Goal: Check status: Check status

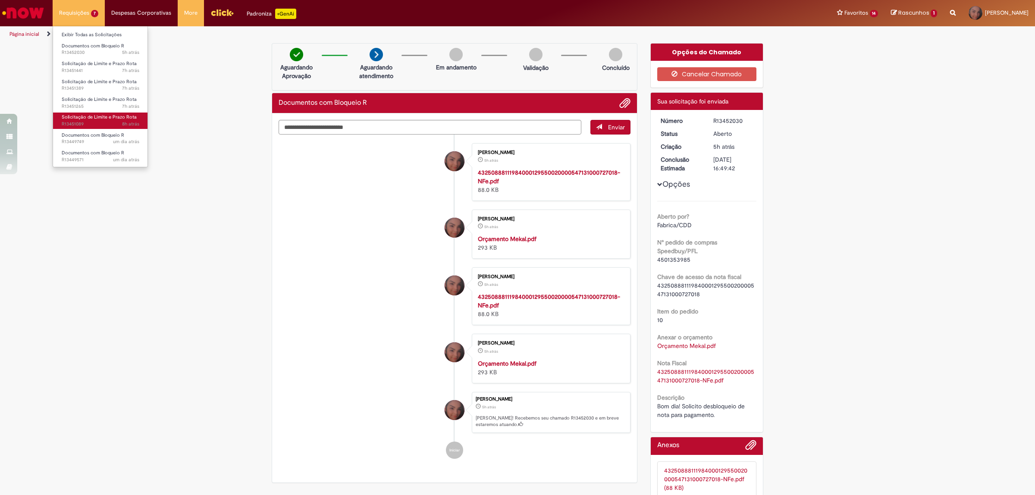
click at [93, 119] on span "Solicitação de Limite e Prazo Rota" at bounding box center [99, 117] width 75 height 6
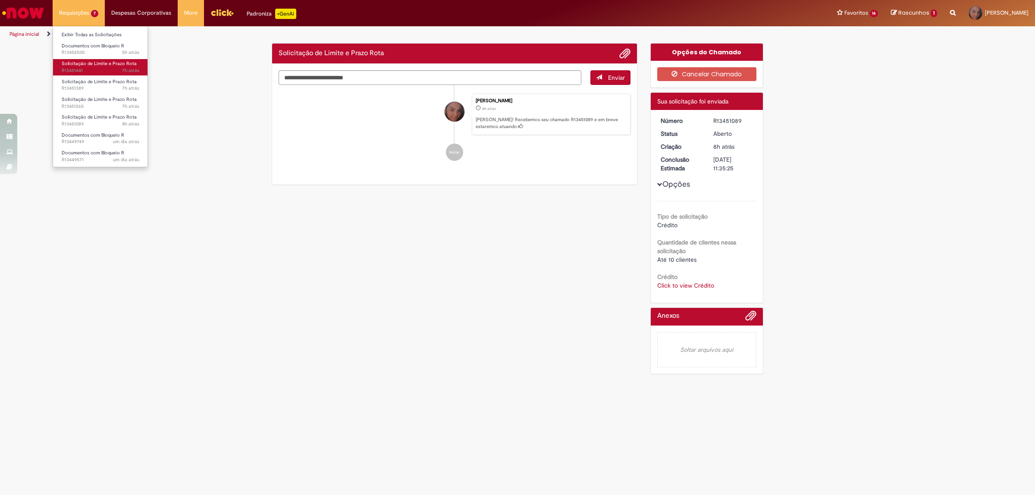
click at [87, 68] on span "7h atrás 7 horas atrás R13451441" at bounding box center [101, 70] width 78 height 7
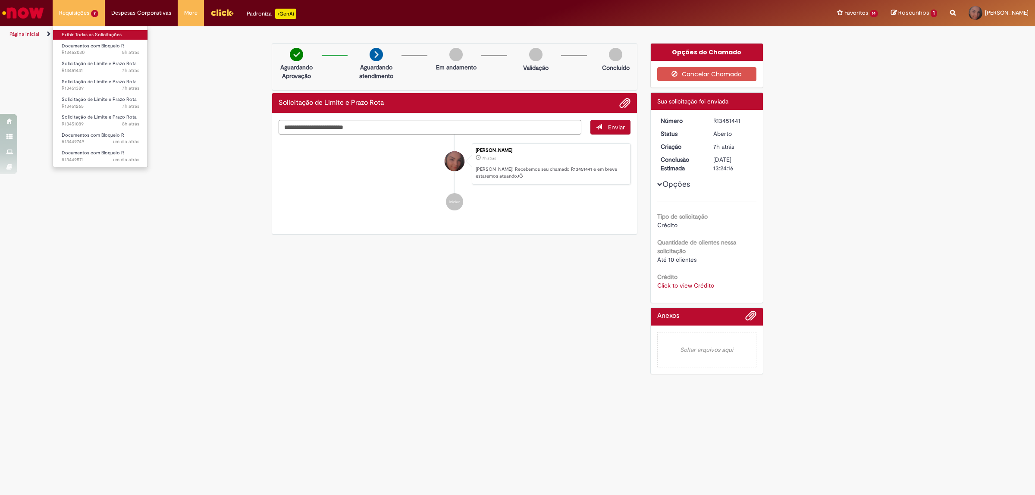
click at [89, 35] on link "Exibir Todas as Solicitações" at bounding box center [100, 34] width 95 height 9
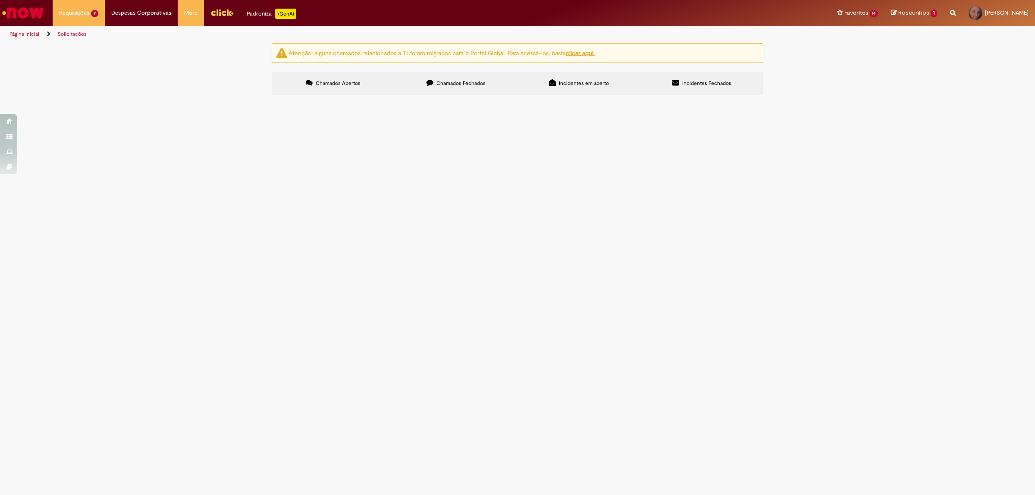
click at [495, 93] on label "Chamados Fechados" at bounding box center [456, 83] width 123 height 23
click at [0, 0] on input "Pesquisar" at bounding box center [0, 0] width 0 height 0
type input "********"
click at [0, 0] on span "Pesquisar" at bounding box center [0, 0] width 0 height 0
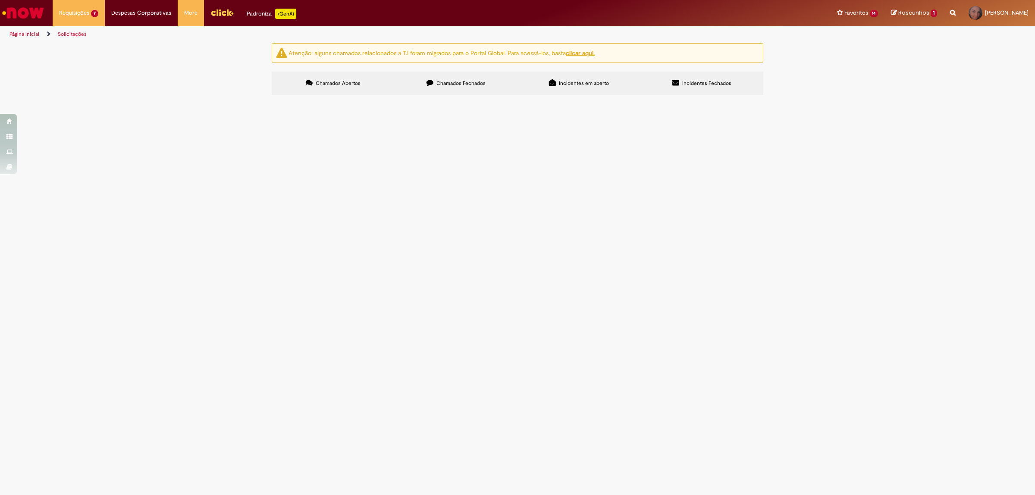
click at [0, 0] on span "Pesquisar" at bounding box center [0, 0] width 0 height 0
click at [457, 85] on span "Chamados Fechados" at bounding box center [460, 83] width 49 height 7
click at [0, 0] on button "Pesquisar" at bounding box center [0, 0] width 0 height 0
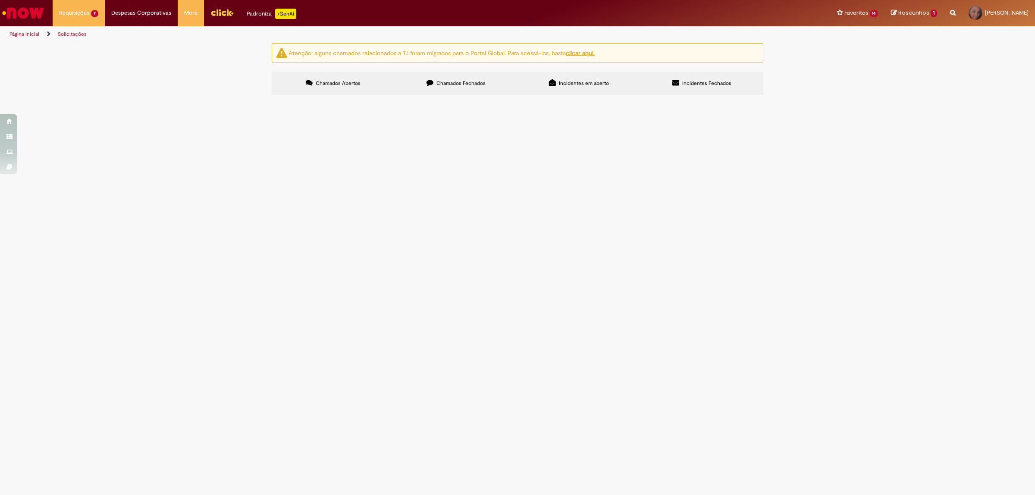
click at [0, 0] on button "Pesquisar" at bounding box center [0, 0] width 0 height 0
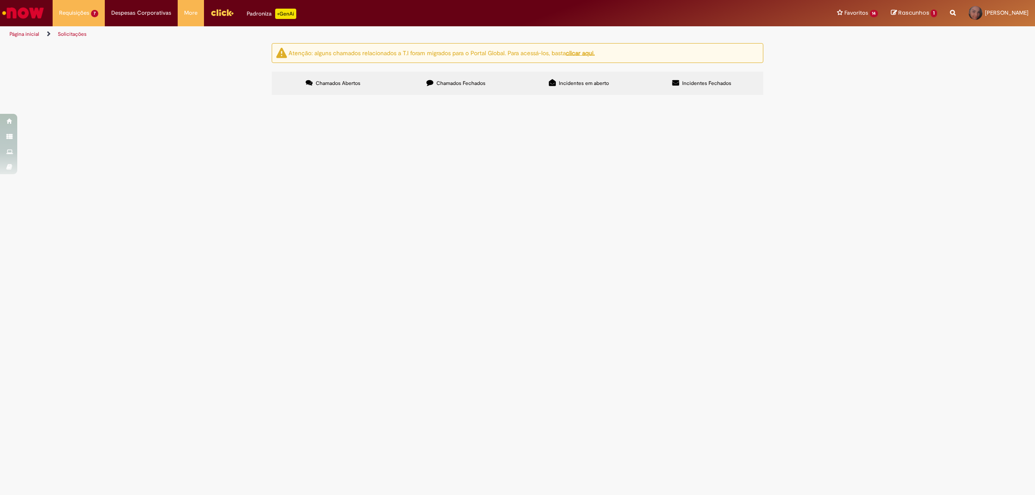
click at [0, 0] on button "Pesquisar" at bounding box center [0, 0] width 0 height 0
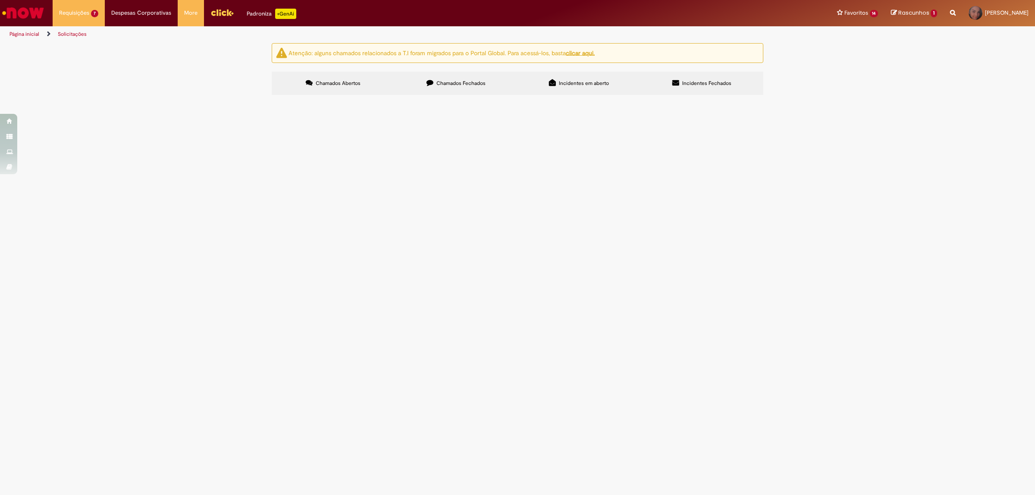
click at [0, 0] on button "Pesquisar" at bounding box center [0, 0] width 0 height 0
click at [0, 0] on input "Pesquisar" at bounding box center [0, 0] width 0 height 0
type input "********"
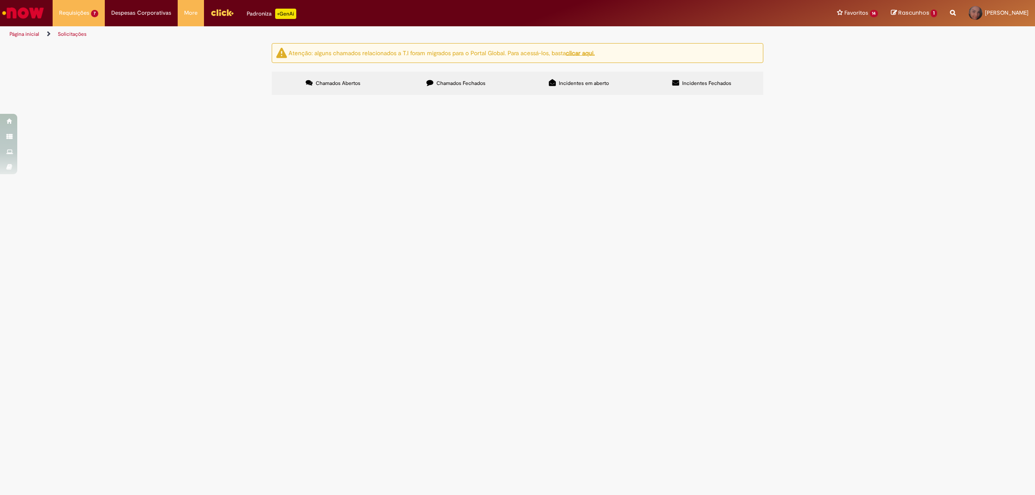
click at [0, 0] on button "Pesquisar" at bounding box center [0, 0] width 0 height 0
click at [350, 83] on span "Chamados Abertos" at bounding box center [338, 83] width 45 height 7
